Goal: Task Accomplishment & Management: Use online tool/utility

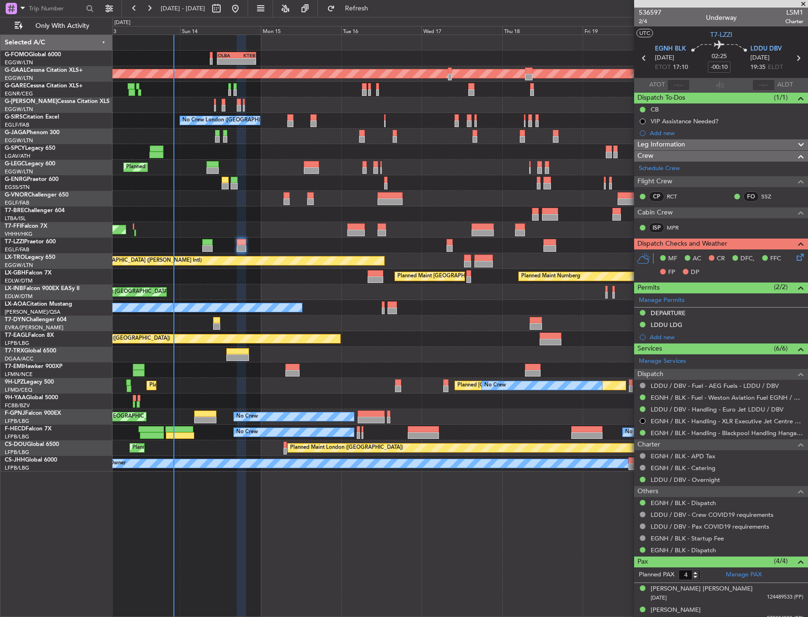
click at [181, 218] on div at bounding box center [460, 215] width 695 height 16
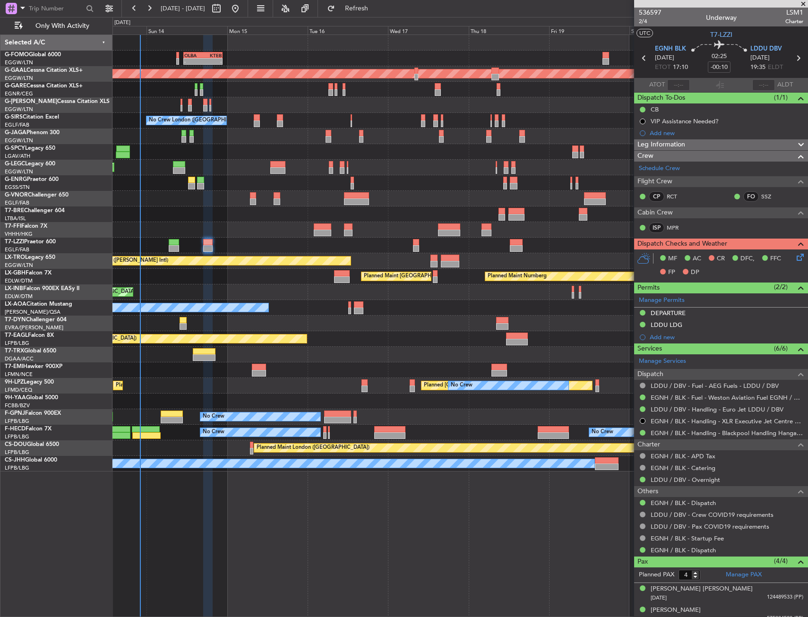
click at [160, 216] on div at bounding box center [460, 215] width 695 height 16
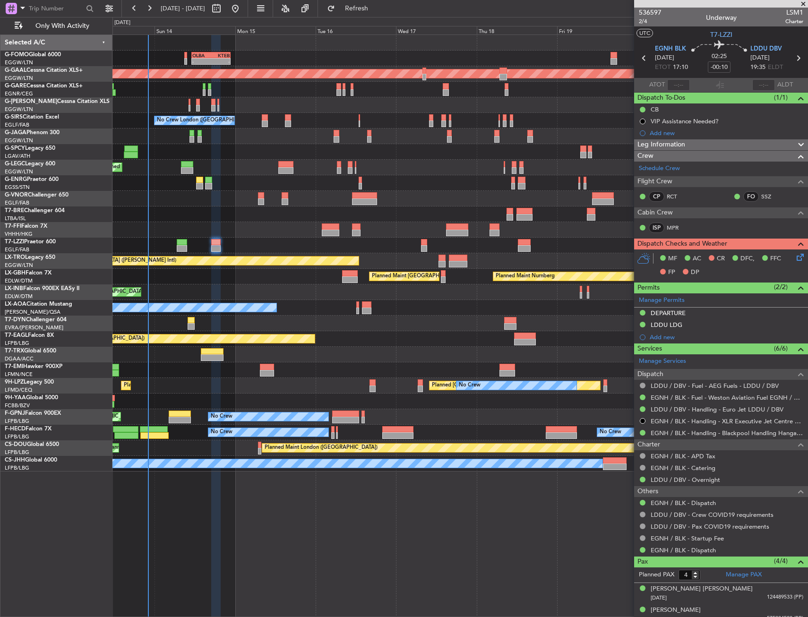
click at [245, 235] on div "Planned Maint Tianjin ([GEOGRAPHIC_DATA])" at bounding box center [460, 230] width 695 height 16
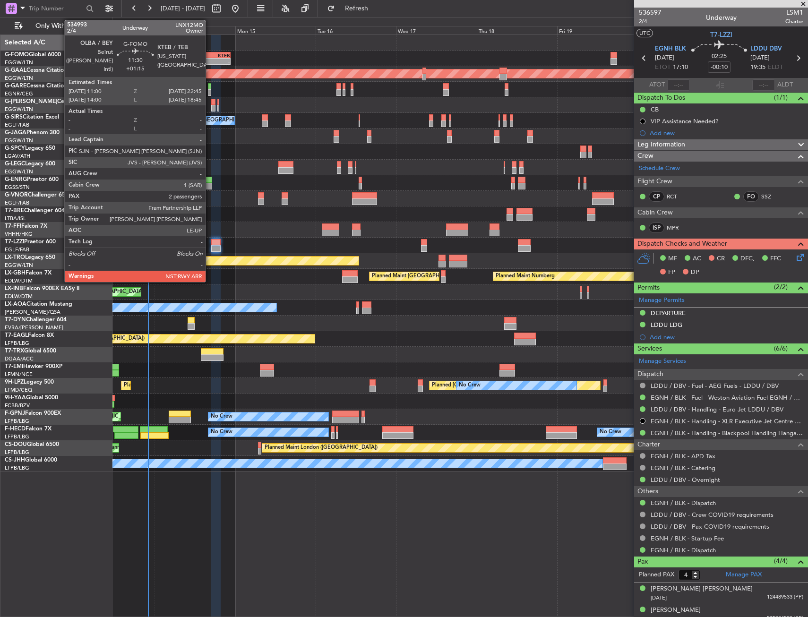
click at [210, 62] on div "-" at bounding box center [201, 62] width 19 height 6
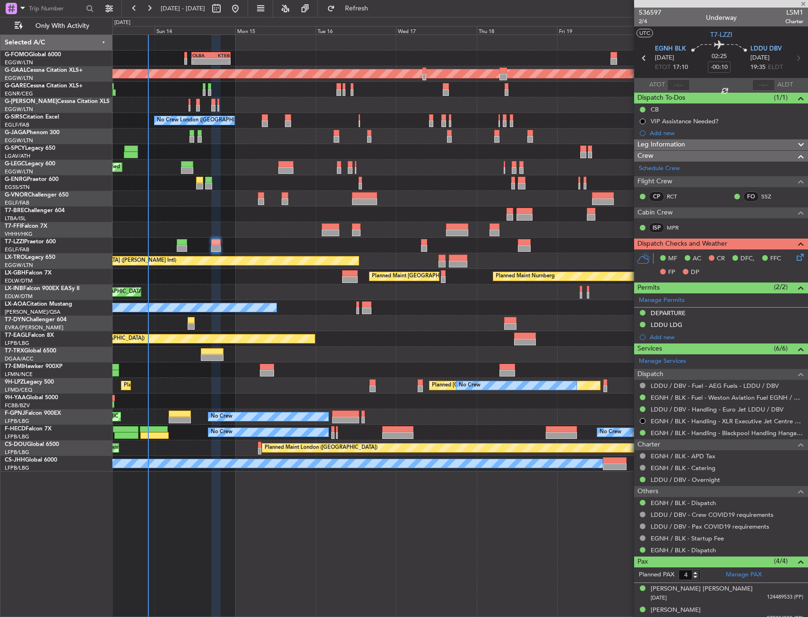
type input "+01:15"
type input "2"
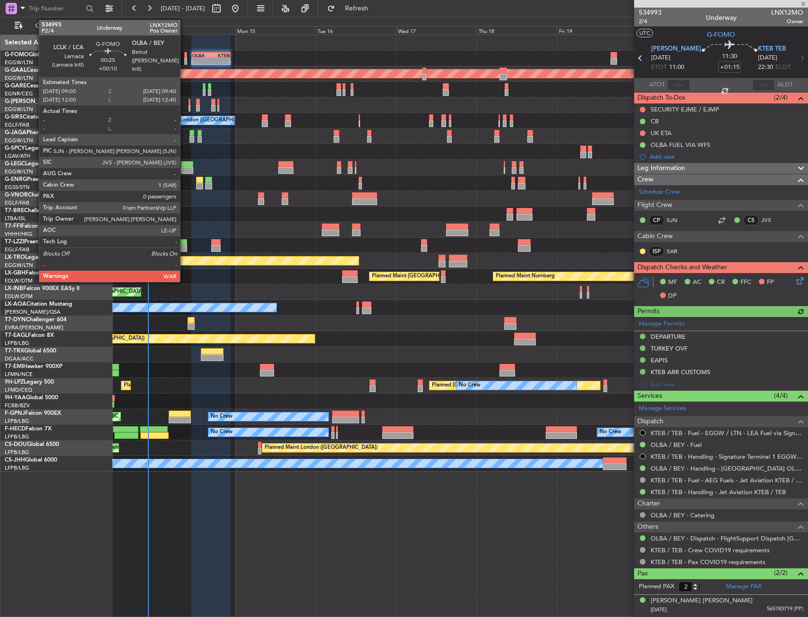
click at [184, 61] on div at bounding box center [185, 61] width 2 height 7
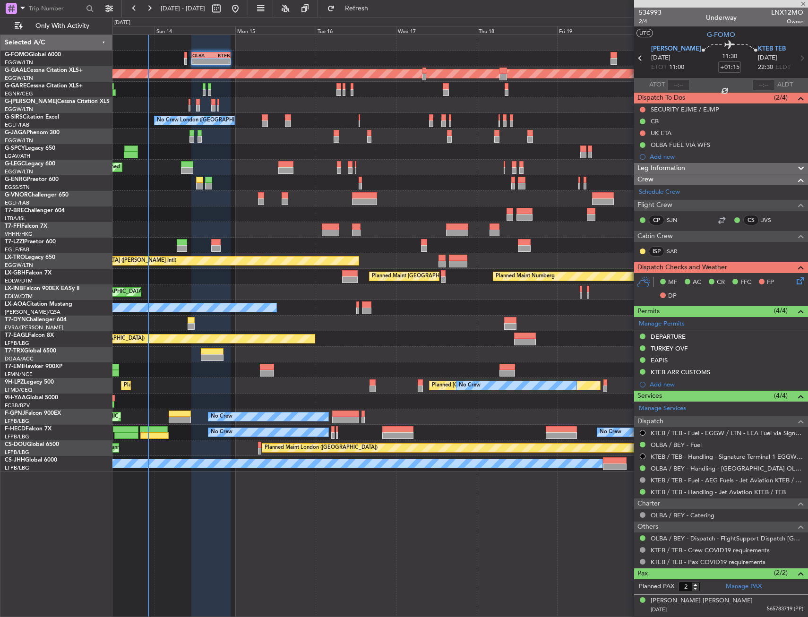
type input "+00:10"
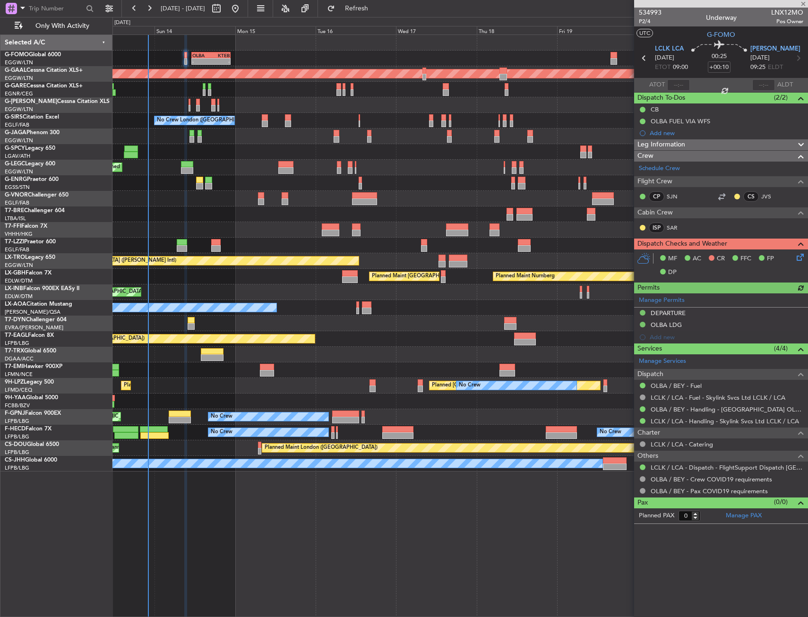
click at [800, 258] on icon at bounding box center [799, 256] width 8 height 8
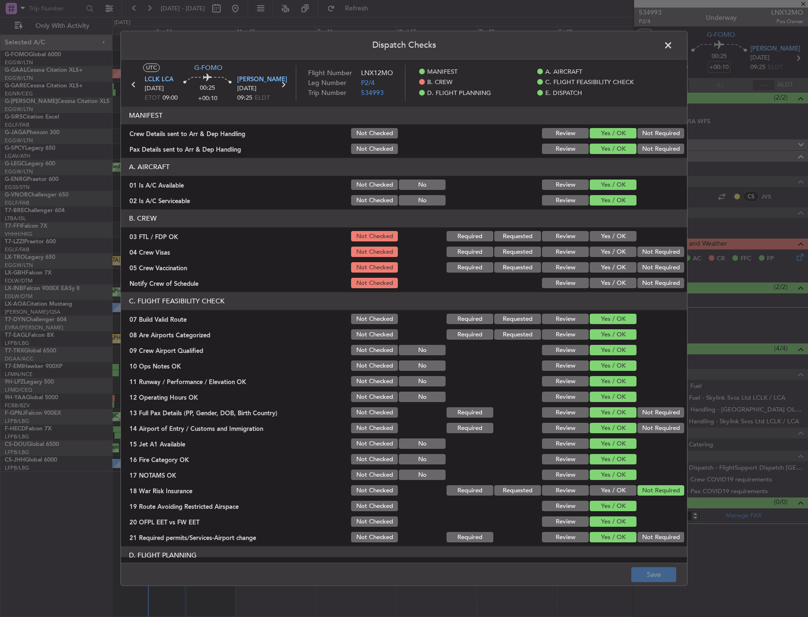
click at [673, 43] on span at bounding box center [673, 47] width 0 height 19
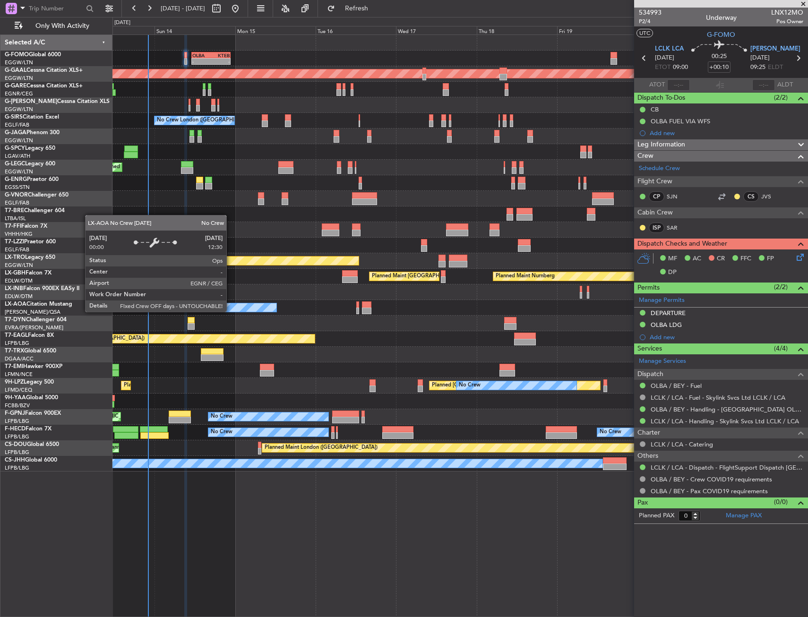
click at [232, 312] on div "No Crew [PERSON_NAME]" at bounding box center [94, 307] width 363 height 9
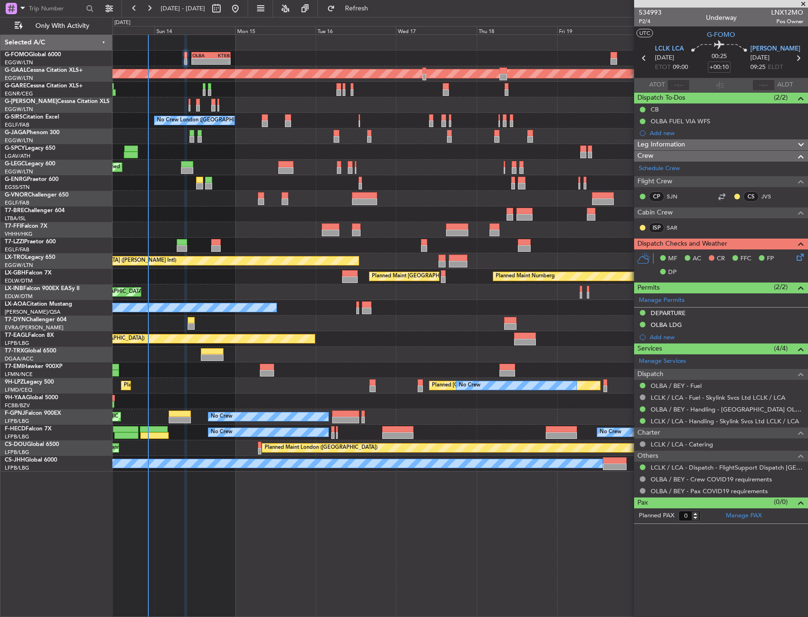
click at [219, 290] on div "Planned Maint [GEOGRAPHIC_DATA] ([GEOGRAPHIC_DATA])" at bounding box center [460, 293] width 695 height 16
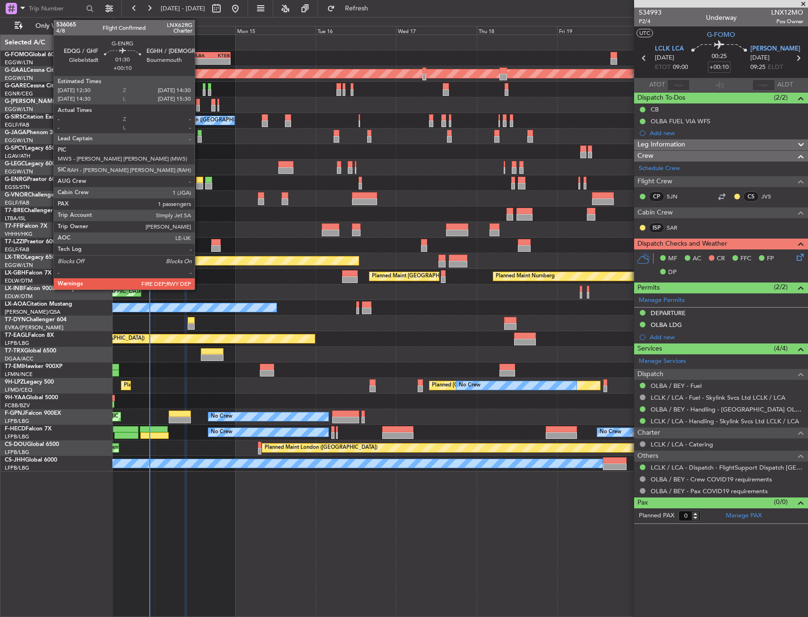
click at [199, 185] on div at bounding box center [199, 186] width 7 height 7
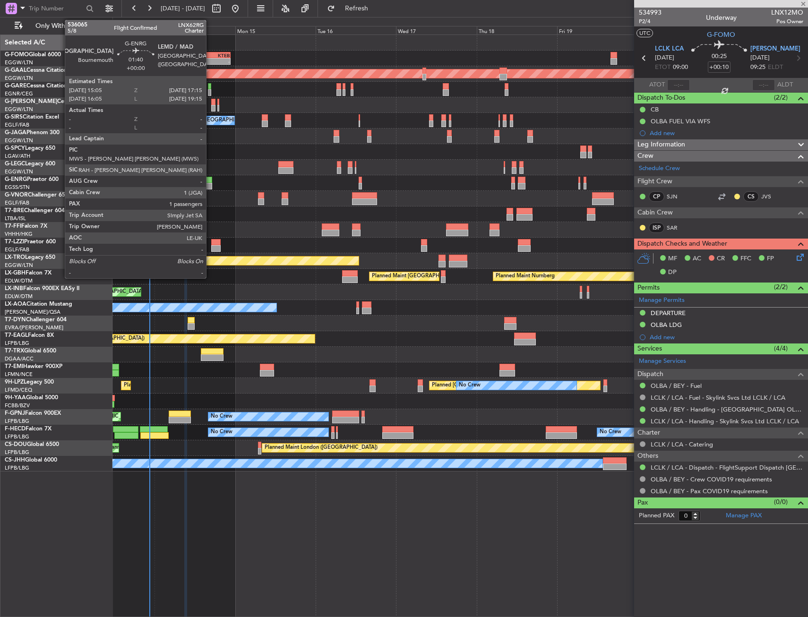
type input "1"
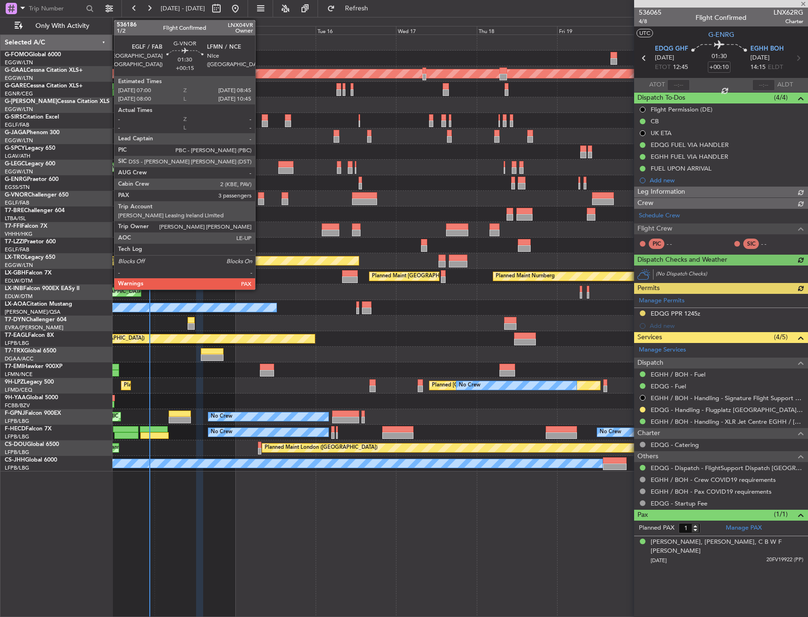
click at [260, 194] on div at bounding box center [261, 195] width 6 height 7
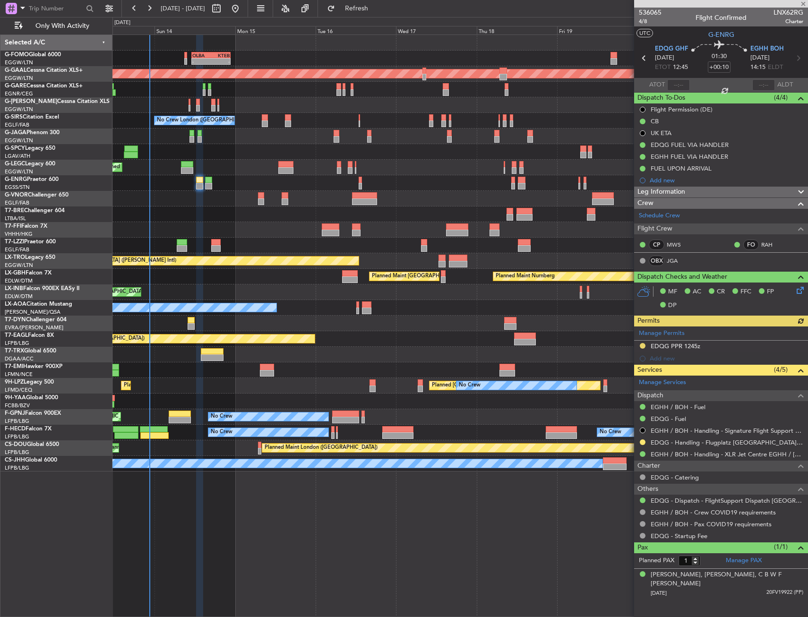
type input "+00:15"
type input "3"
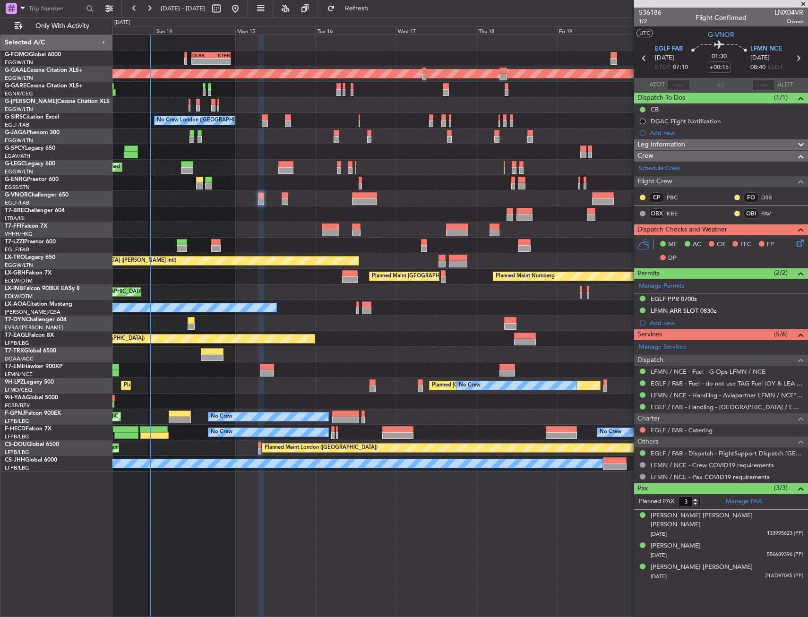
click at [189, 200] on div at bounding box center [460, 199] width 695 height 16
